Goal: Task Accomplishment & Management: Use online tool/utility

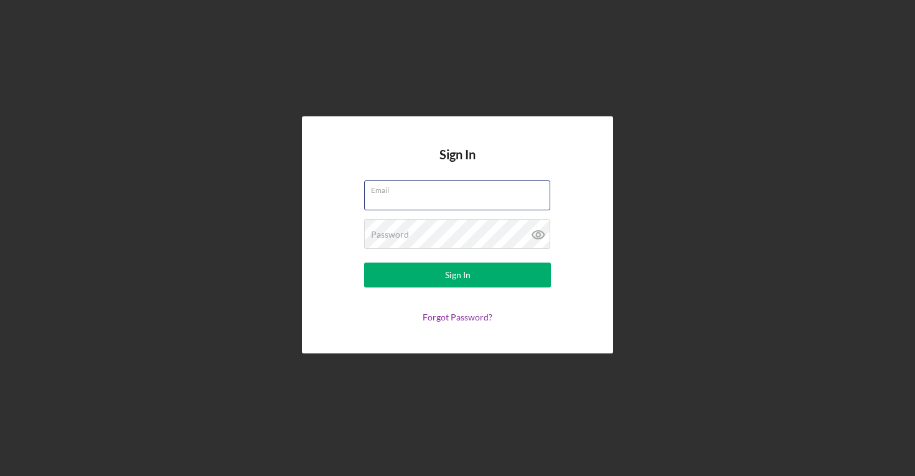
type input "[PERSON_NAME][EMAIL_ADDRESS][DOMAIN_NAME]"
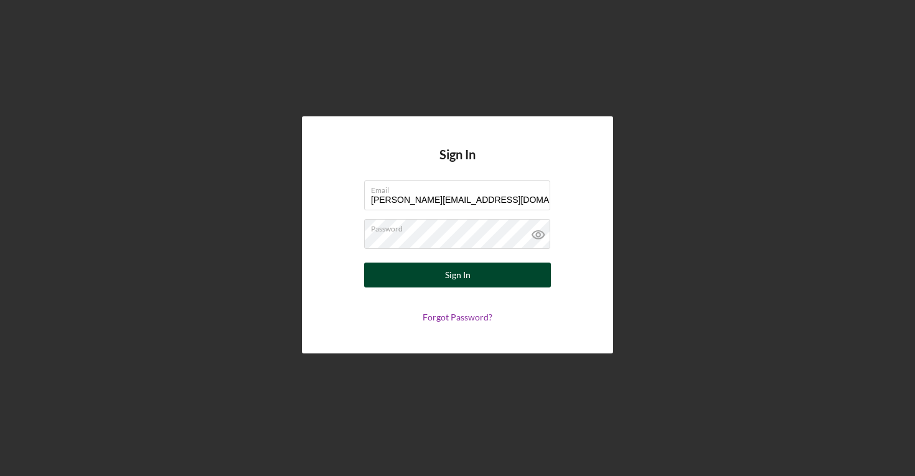
click at [473, 268] on button "Sign In" at bounding box center [457, 275] width 187 height 25
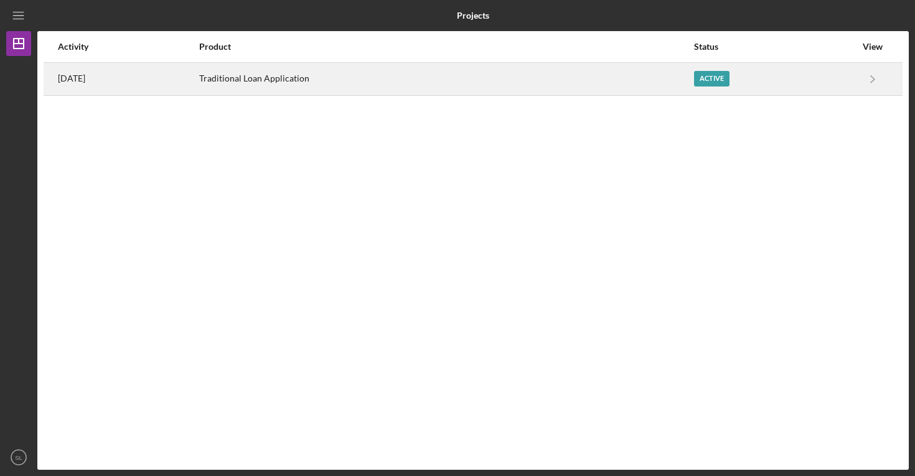
click at [746, 81] on div "Active" at bounding box center [775, 78] width 162 height 31
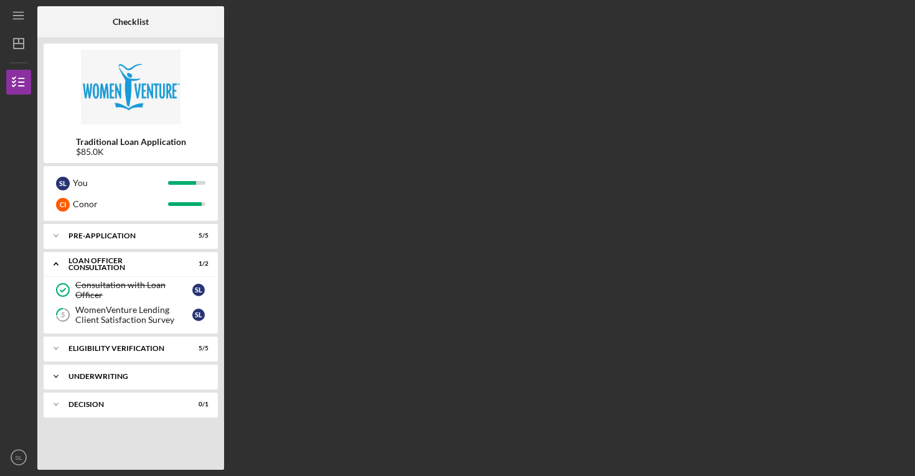
click at [129, 379] on div "Underwriting" at bounding box center [135, 376] width 134 height 7
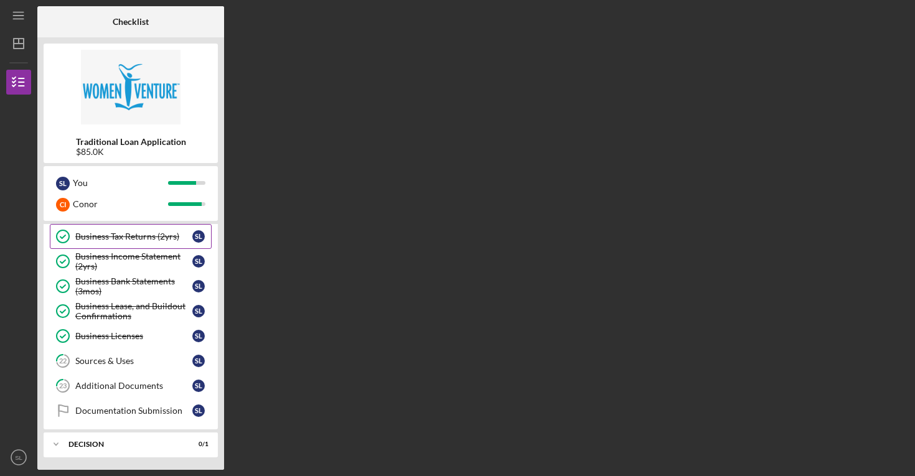
scroll to position [341, 0]
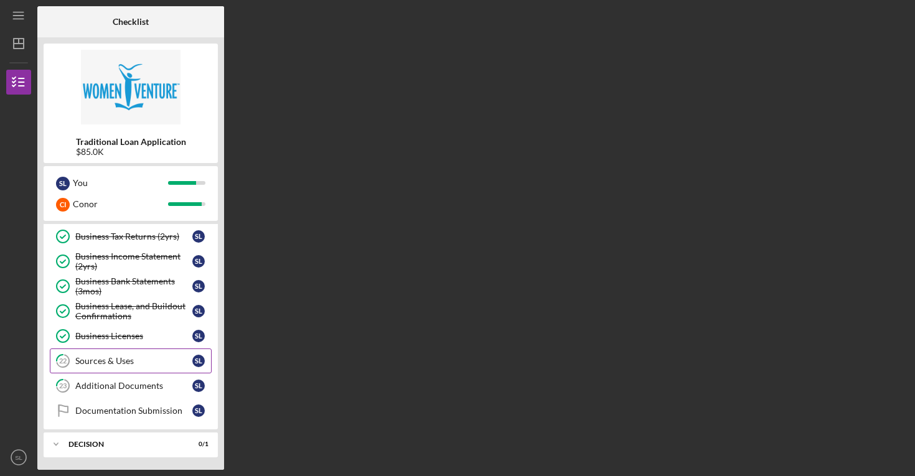
click at [125, 358] on div "Sources & Uses" at bounding box center [133, 361] width 117 height 10
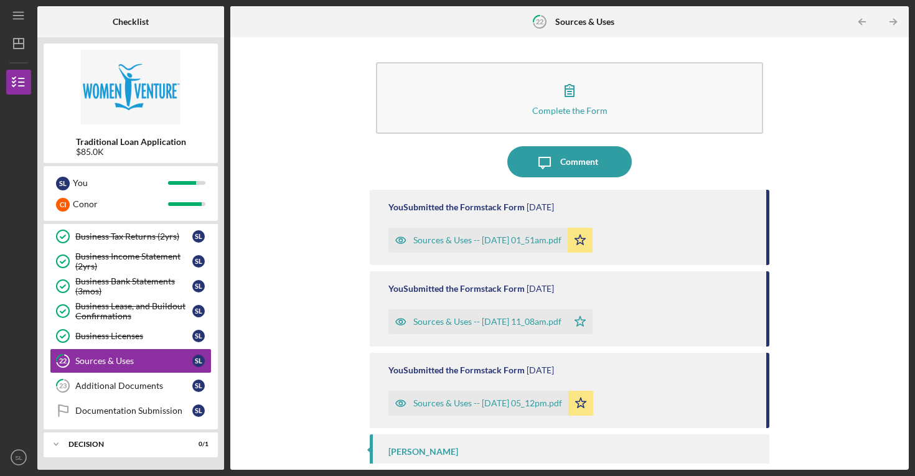
click at [520, 247] on div "Sources & Uses -- [DATE] 01_51am.pdf" at bounding box center [477, 240] width 179 height 25
